Goal: Register for event/course

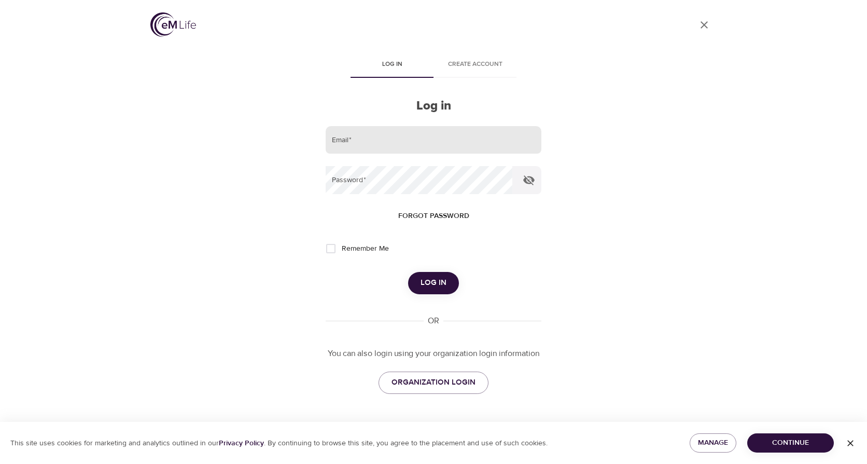
click at [394, 144] on input "email" at bounding box center [434, 140] width 216 height 28
type input "dcummings@norwoodlight.com"
click at [330, 249] on input "Remember Me" at bounding box center [331, 249] width 22 height 22
checkbox input "true"
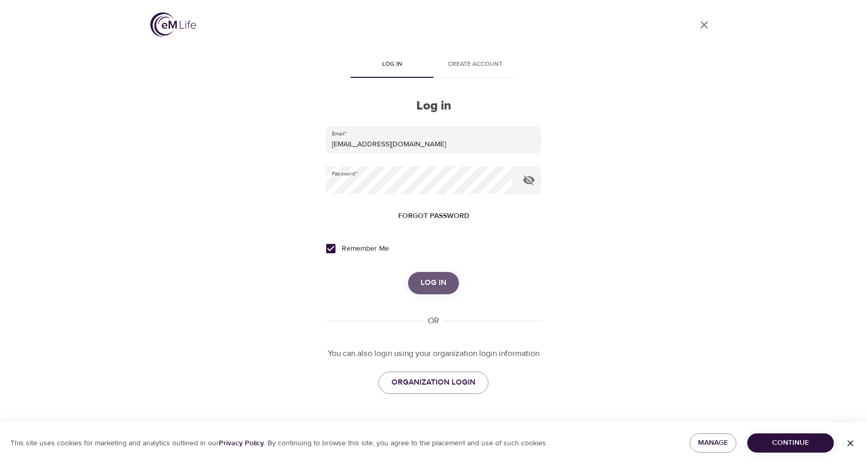
click at [433, 283] on span "Log in" at bounding box center [434, 282] width 26 height 13
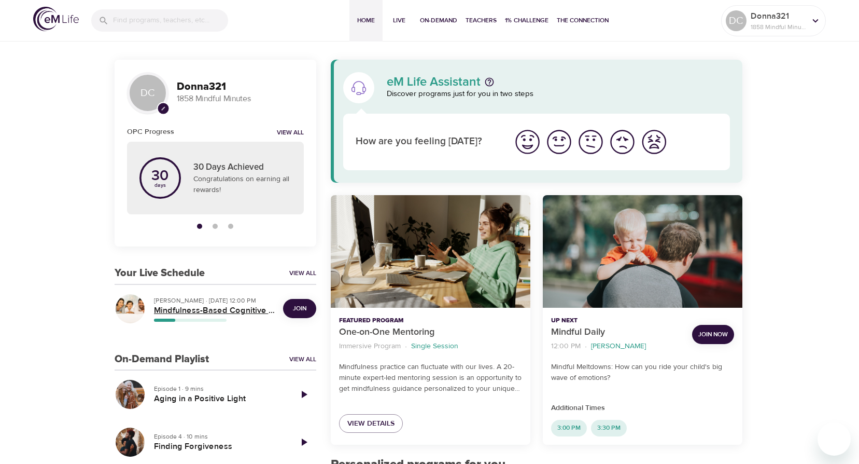
click at [209, 310] on h5 "Mindfulness-Based Cognitive Training (MBCT)" at bounding box center [214, 310] width 121 height 11
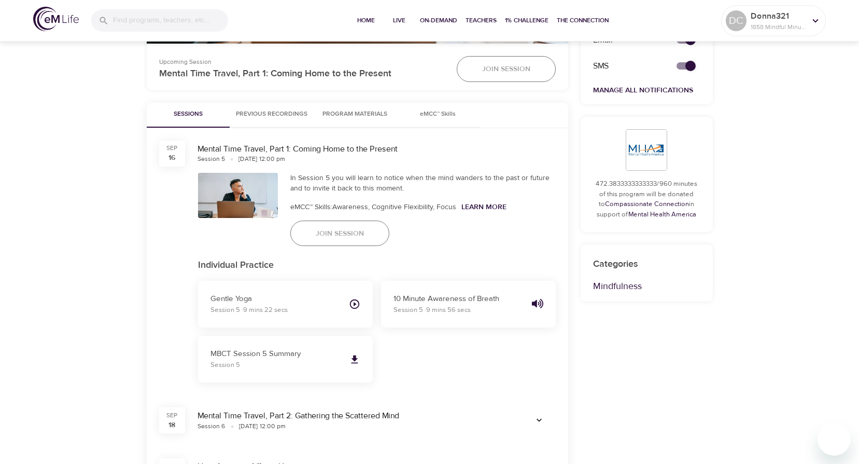
scroll to position [467, 0]
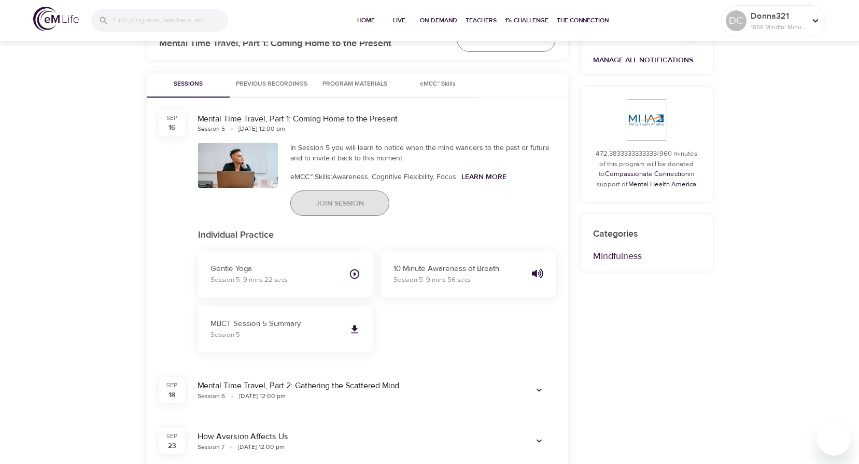
click at [349, 201] on span "Join Session" at bounding box center [340, 203] width 48 height 13
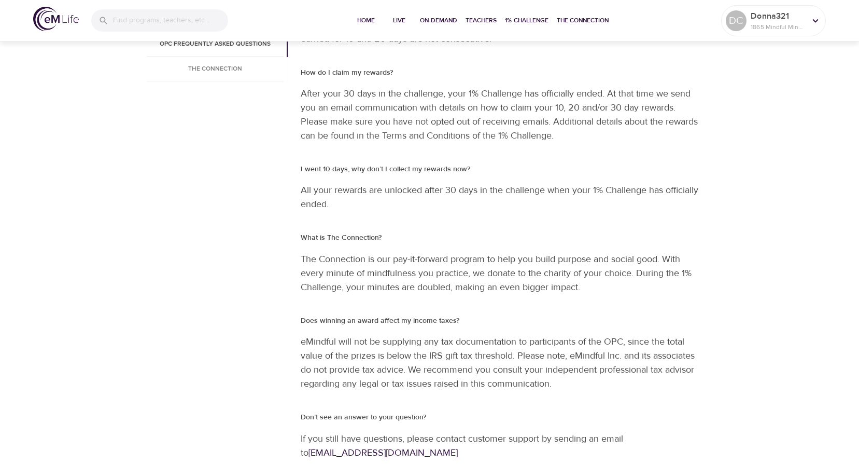
scroll to position [1231, 0]
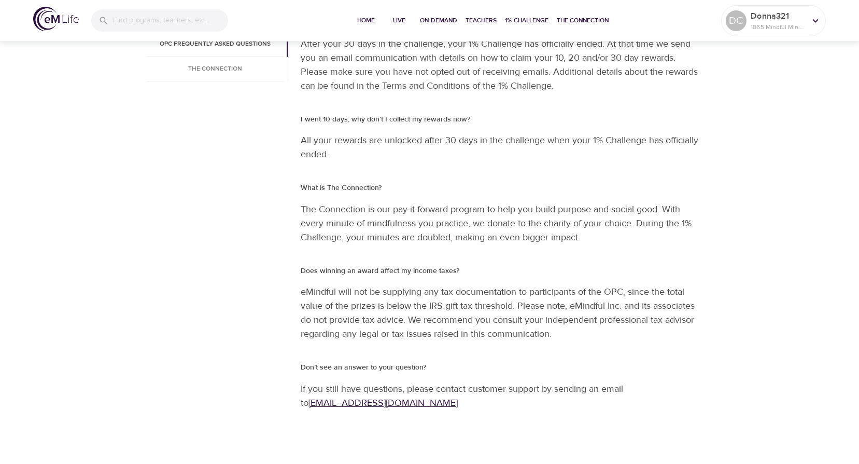
click at [383, 403] on link "support@emindful.com" at bounding box center [383, 403] width 149 height 12
click at [591, 194] on div "What is The Connection? The Connection is our pay-it-forward program to help yo…" at bounding box center [501, 213] width 400 height 62
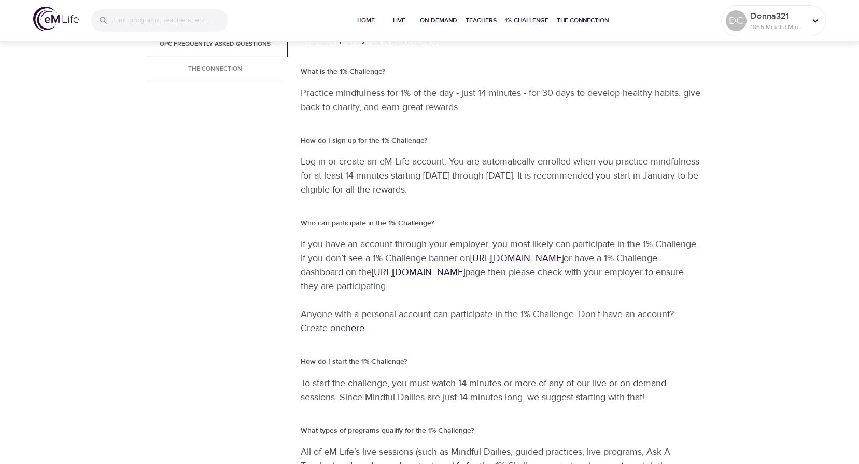
scroll to position [0, 0]
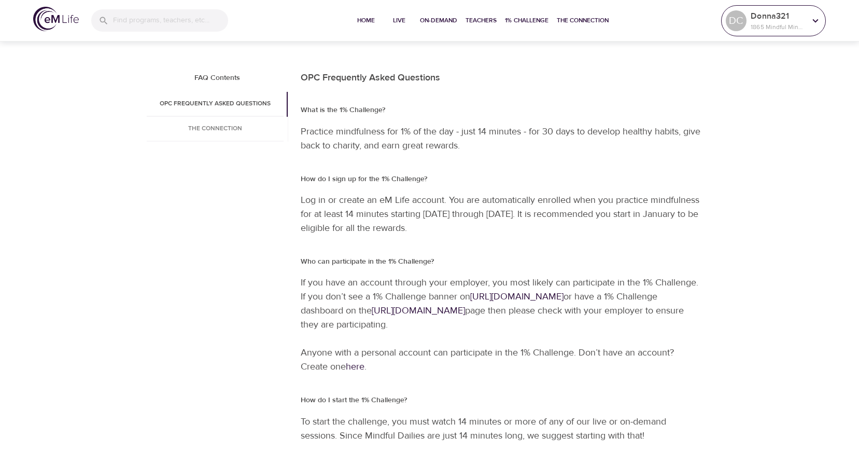
click at [816, 19] on icon at bounding box center [815, 20] width 11 height 11
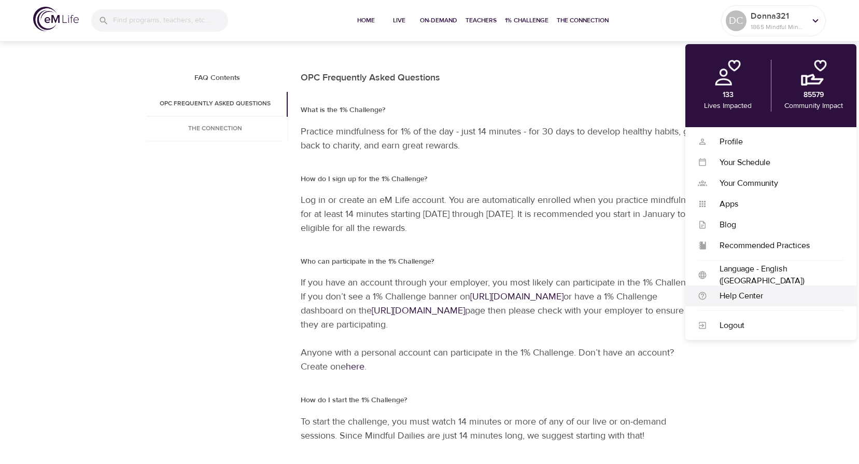
click at [723, 297] on div "Help Center" at bounding box center [775, 296] width 137 height 12
